Goal: Task Accomplishment & Management: Manage account settings

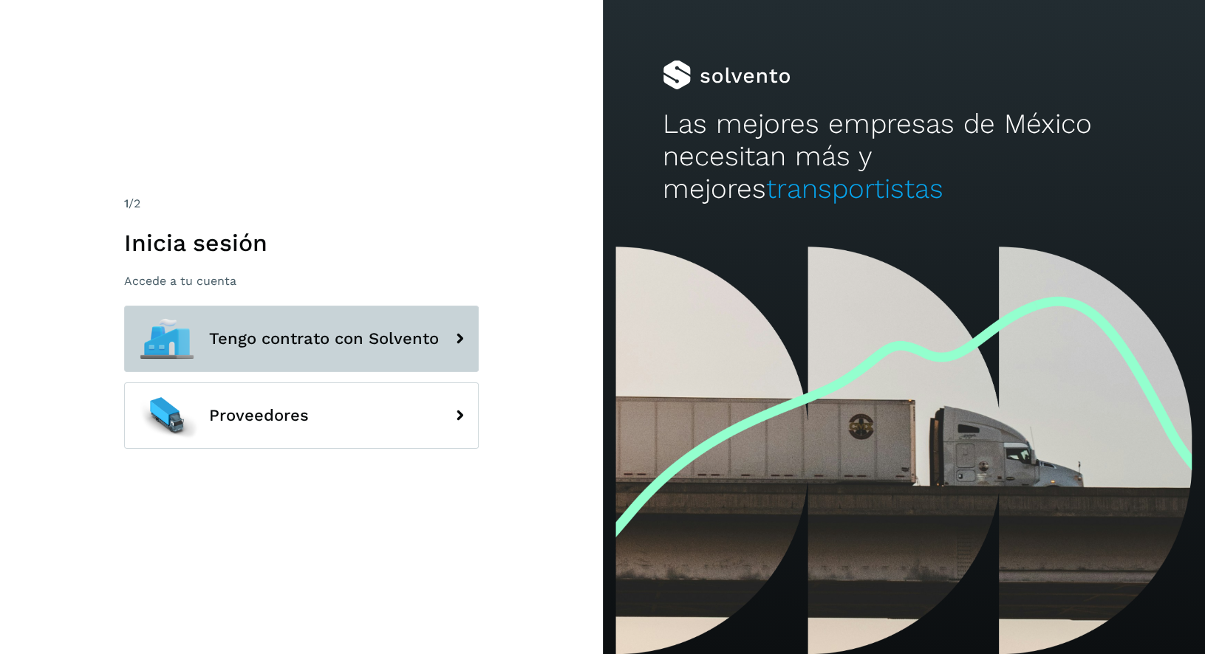
click at [244, 367] on button "Tengo contrato con Solvento" at bounding box center [301, 339] width 355 height 66
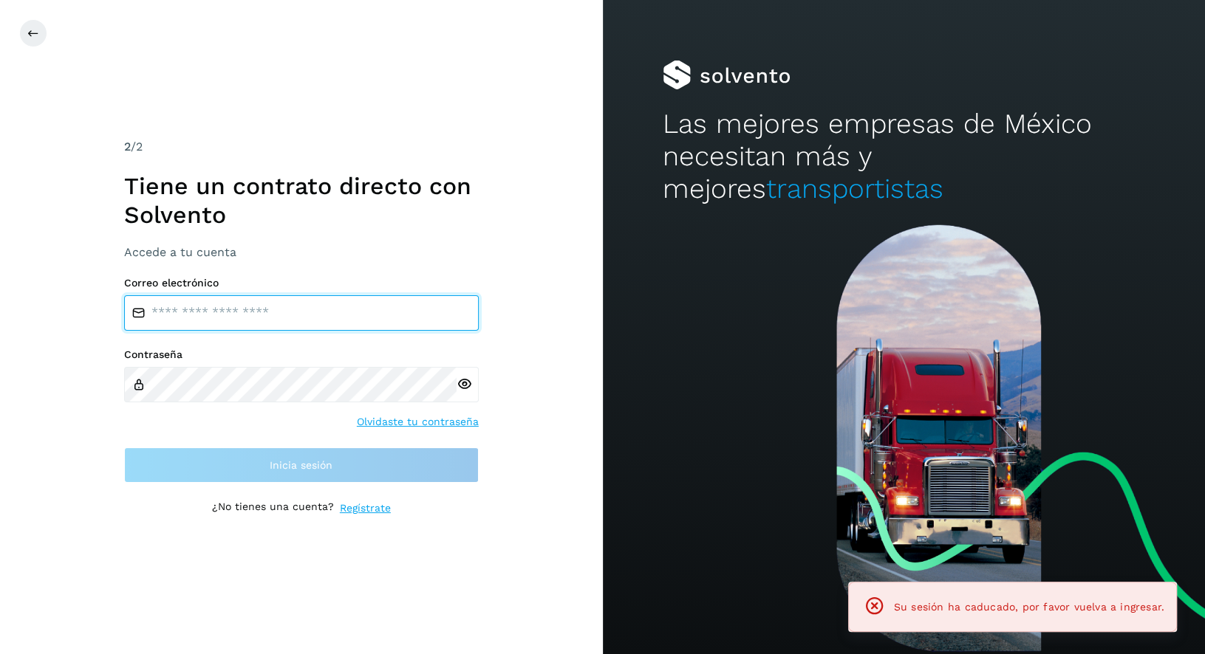
type input "**********"
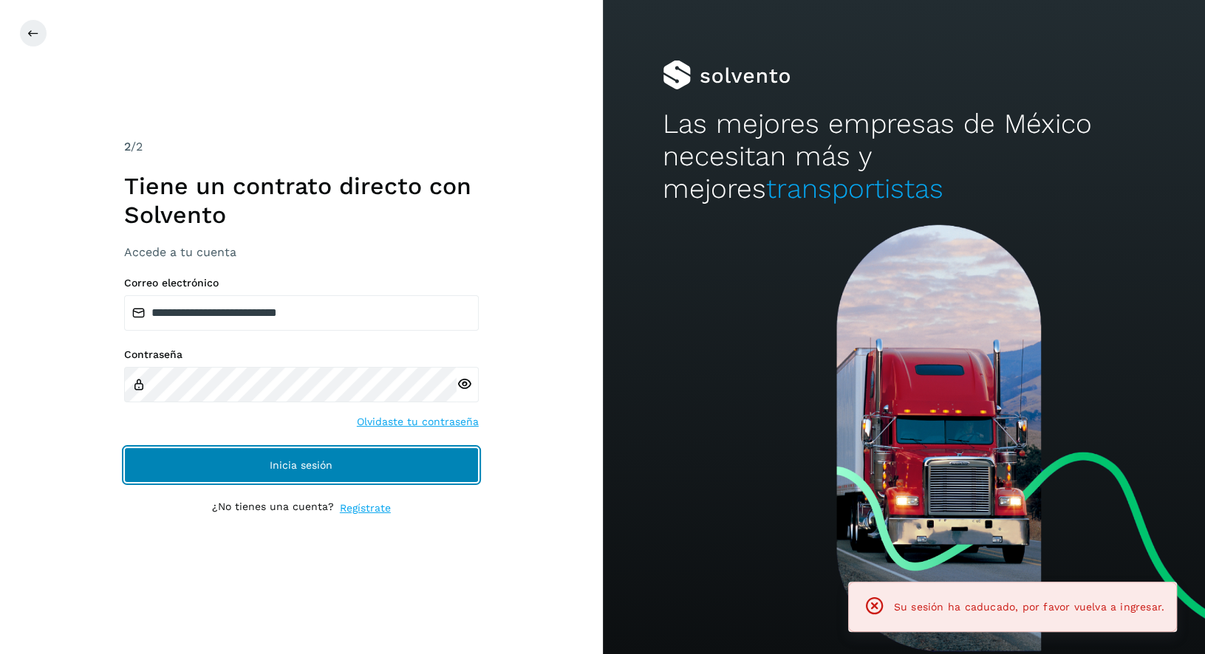
click at [205, 459] on button "Inicia sesión" at bounding box center [301, 465] width 355 height 35
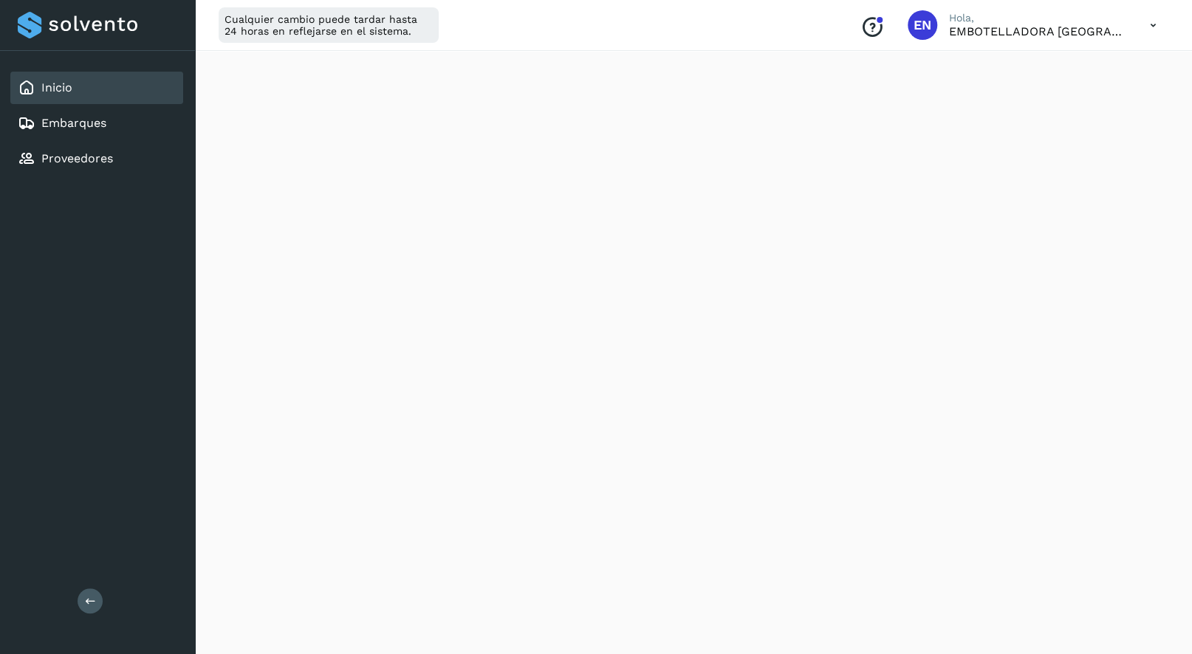
scroll to position [1604, 0]
